Goal: Task Accomplishment & Management: Manage account settings

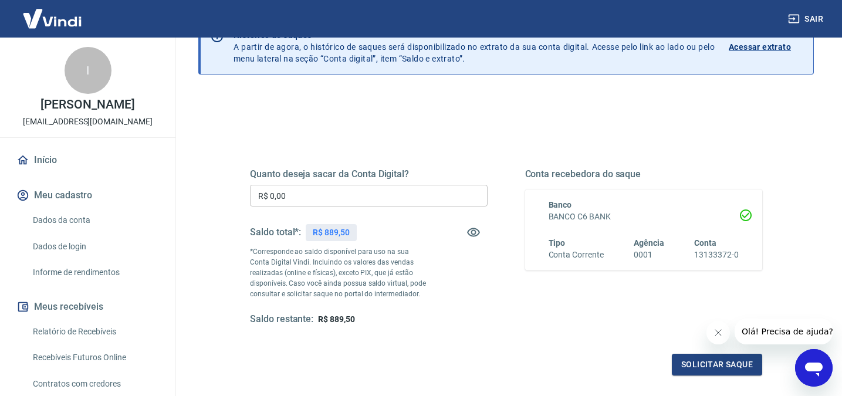
scroll to position [69, 0]
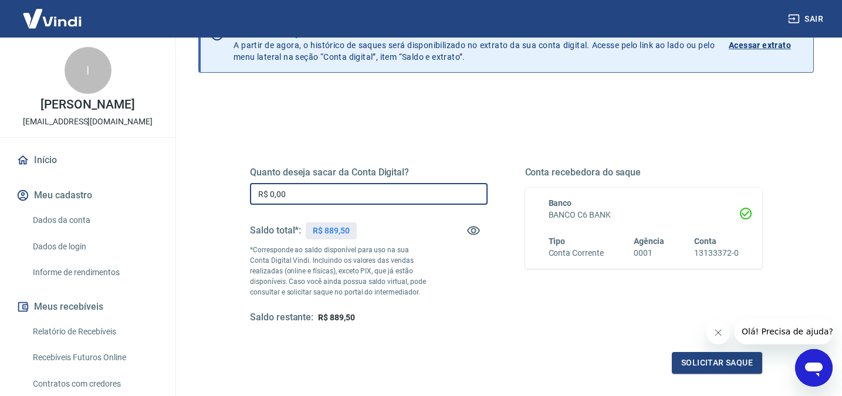
click at [357, 193] on input "R$ 0,00" at bounding box center [369, 194] width 238 height 22
type input "R$ 800,00"
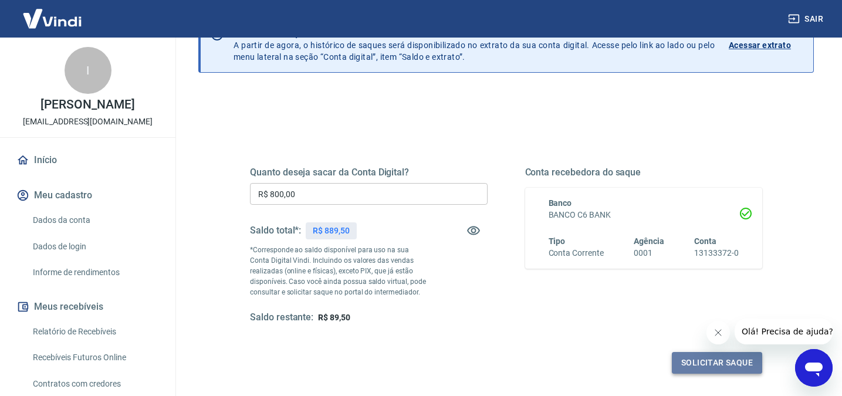
click at [704, 365] on button "Solicitar saque" at bounding box center [717, 363] width 90 height 22
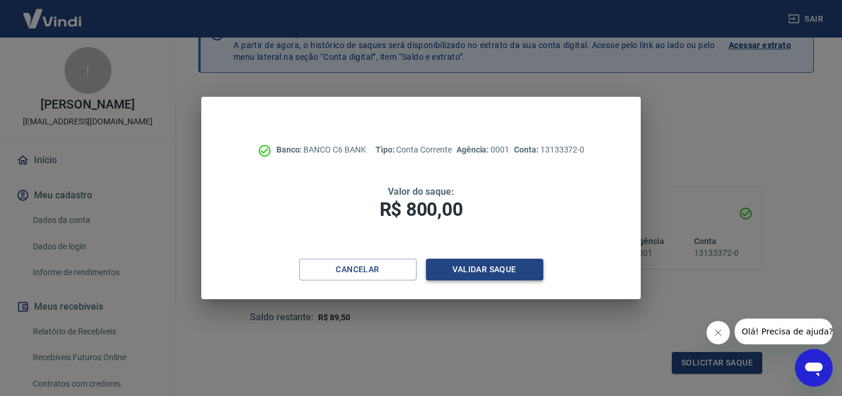
click at [502, 269] on button "Validar saque" at bounding box center [484, 270] width 117 height 22
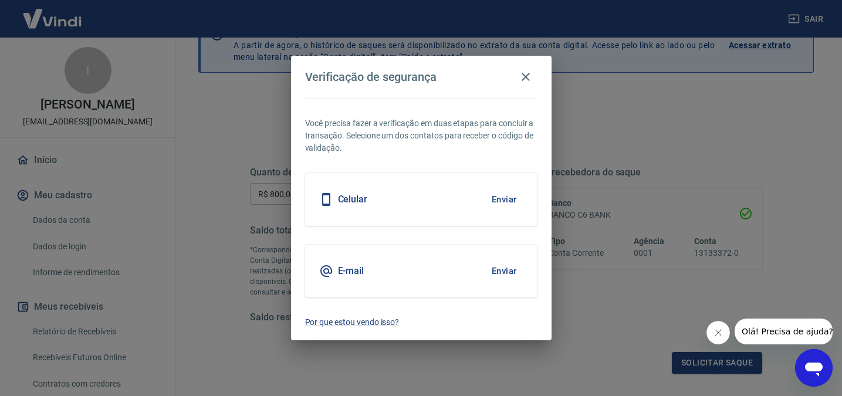
click at [503, 199] on button "Enviar" at bounding box center [504, 199] width 38 height 25
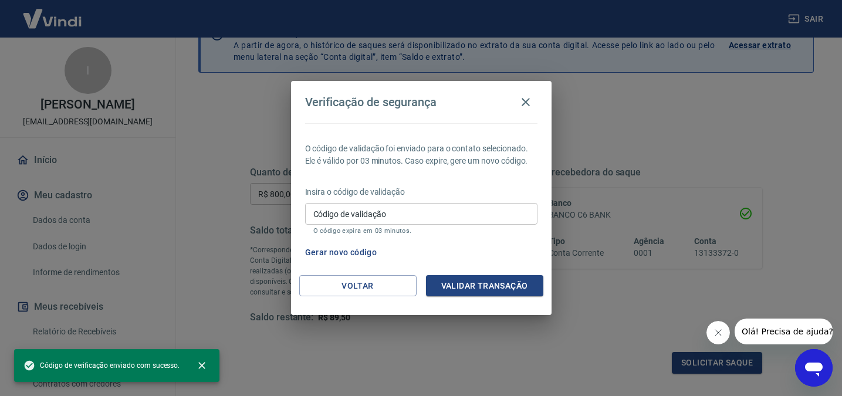
click at [424, 214] on input "Código de validação" at bounding box center [421, 214] width 232 height 22
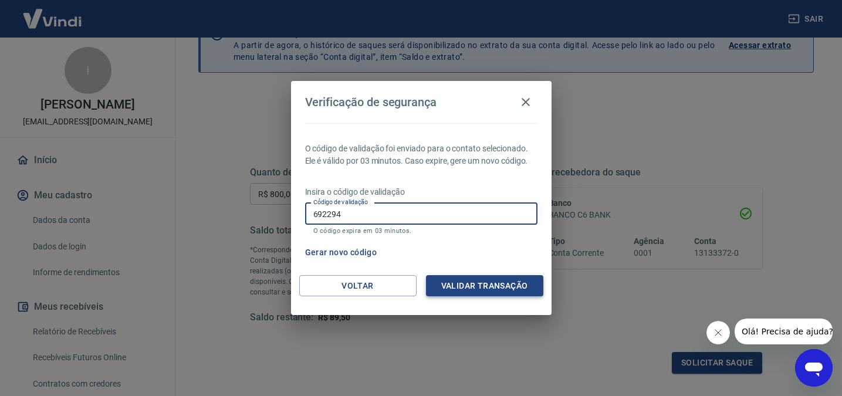
type input "692294"
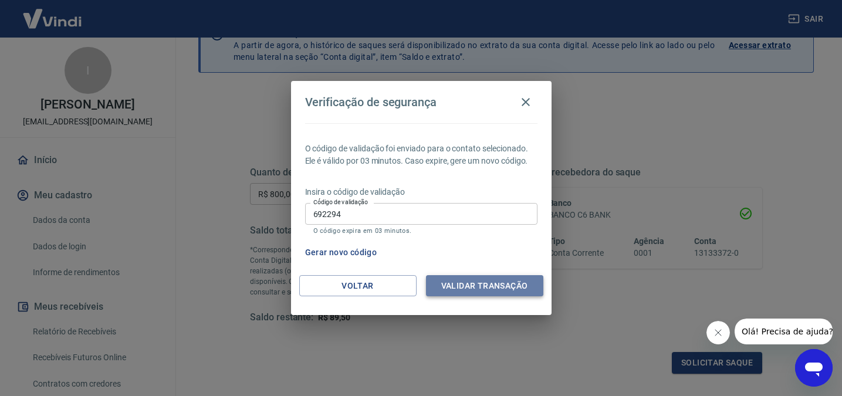
click at [488, 285] on button "Validar transação" at bounding box center [484, 286] width 117 height 22
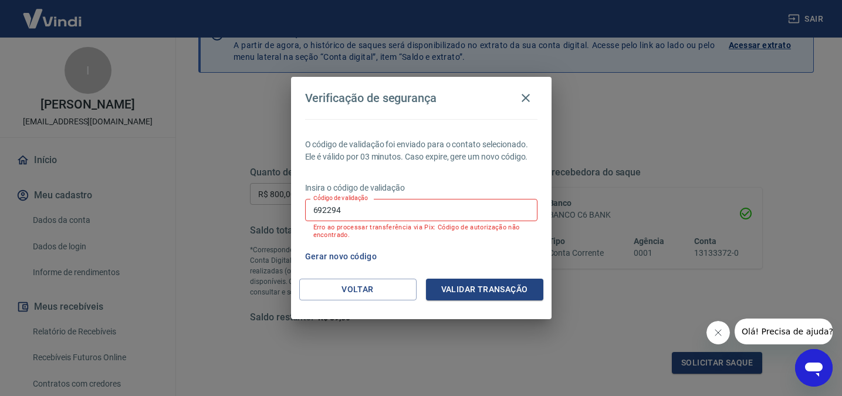
click at [353, 207] on input "692294" at bounding box center [421, 210] width 232 height 22
click at [349, 256] on button "Gerar novo código" at bounding box center [341, 257] width 82 height 22
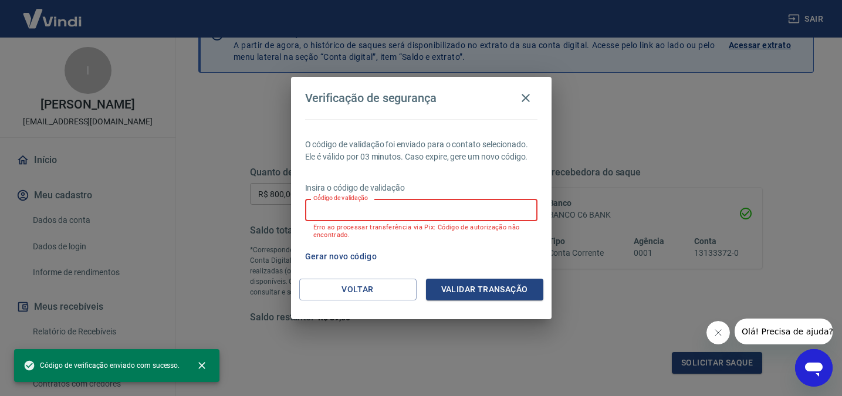
click at [355, 207] on input "Código de validação" at bounding box center [421, 210] width 232 height 22
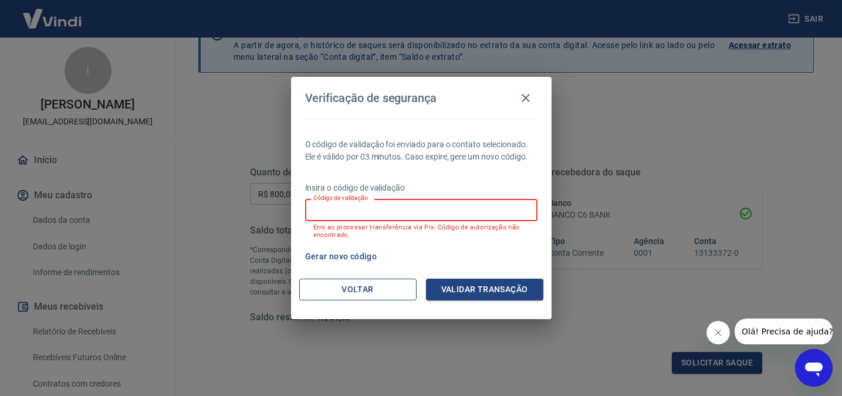
click at [357, 293] on button "Voltar" at bounding box center [357, 290] width 117 height 22
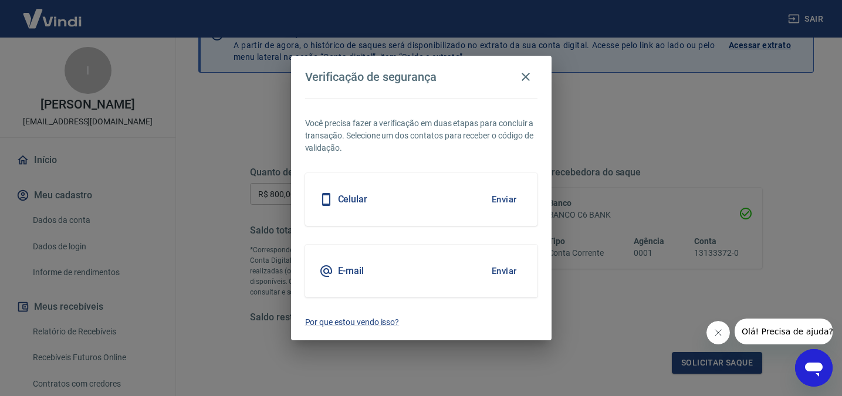
click at [361, 269] on h5 "E-mail" at bounding box center [351, 271] width 26 height 12
click at [496, 266] on button "Enviar" at bounding box center [504, 271] width 38 height 25
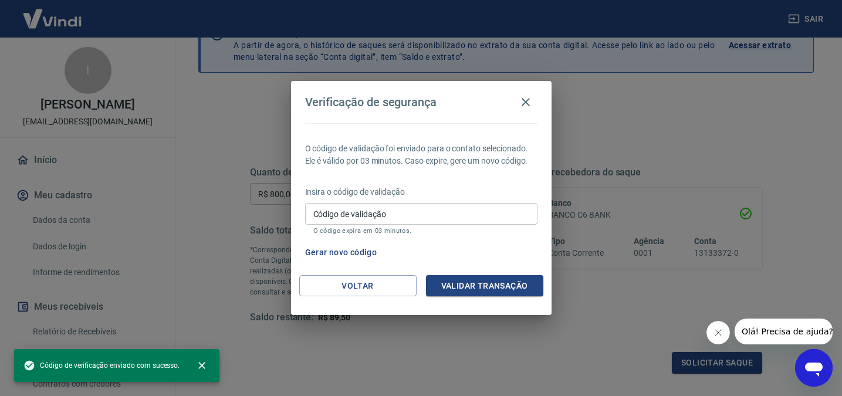
click at [391, 214] on input "Código de validação" at bounding box center [421, 214] width 232 height 22
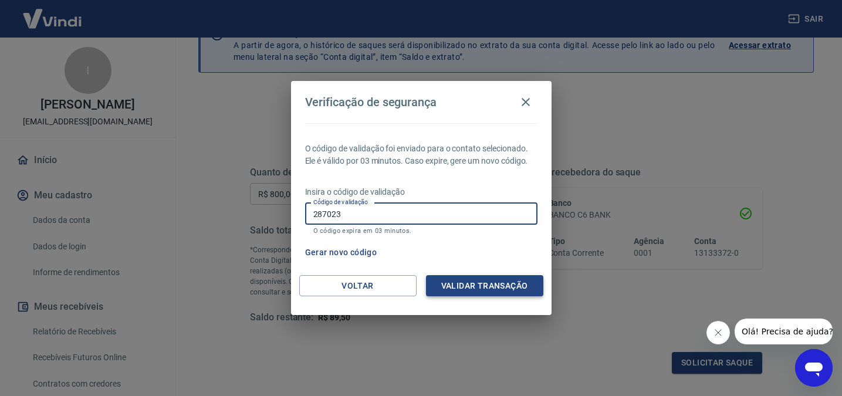
type input "287023"
click at [481, 285] on button "Validar transação" at bounding box center [484, 286] width 117 height 22
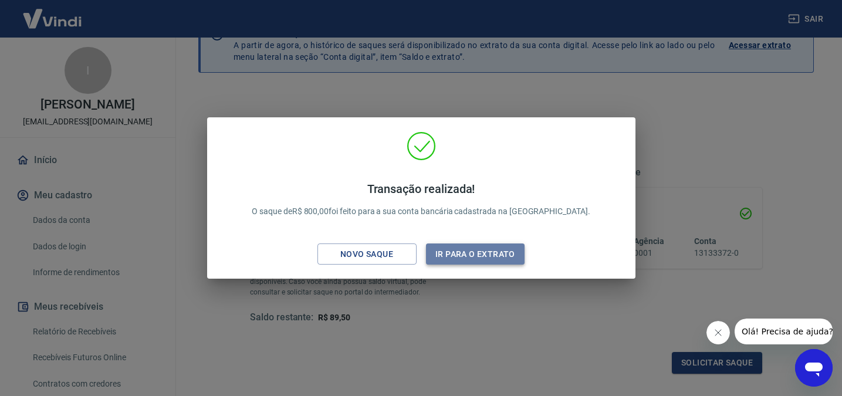
click at [475, 253] on button "Ir para o extrato" at bounding box center [475, 255] width 99 height 22
